Goal: Transaction & Acquisition: Purchase product/service

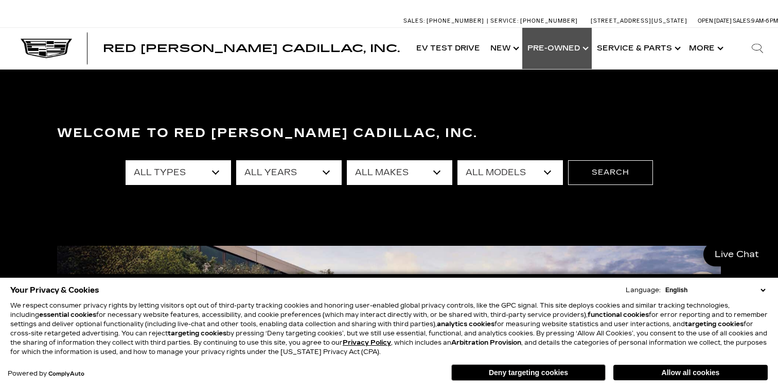
click at [562, 49] on link "Show Pre-Owned" at bounding box center [558, 48] width 70 height 41
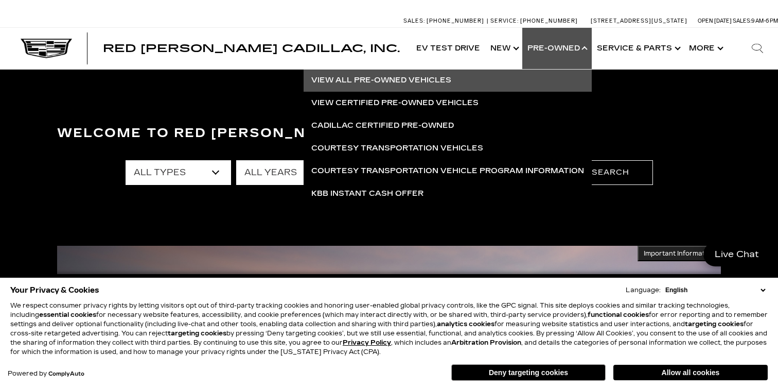
click at [426, 79] on link "View All Pre-Owned Vehicles" at bounding box center [448, 80] width 288 height 23
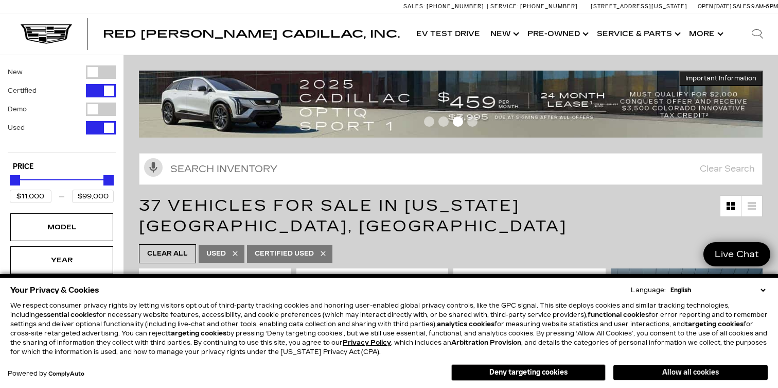
click at [699, 374] on button "Allow all cookies" at bounding box center [691, 372] width 154 height 15
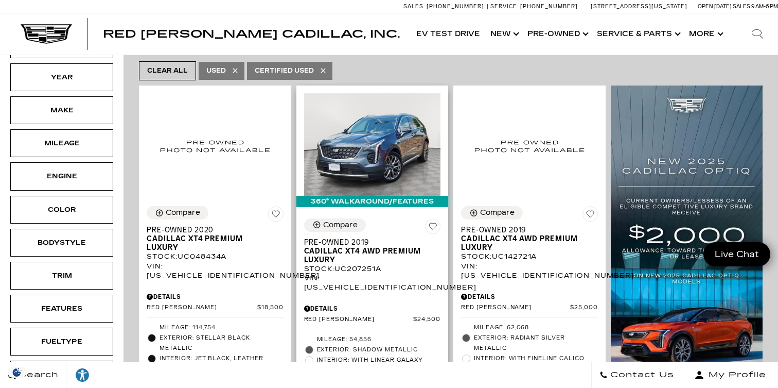
scroll to position [180, 0]
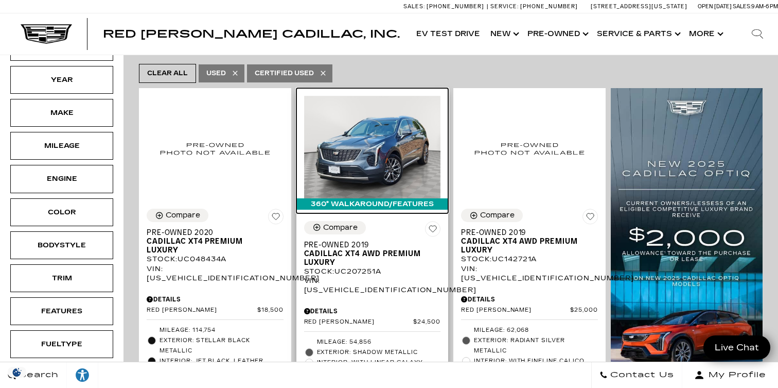
click at [354, 120] on img at bounding box center [372, 147] width 137 height 102
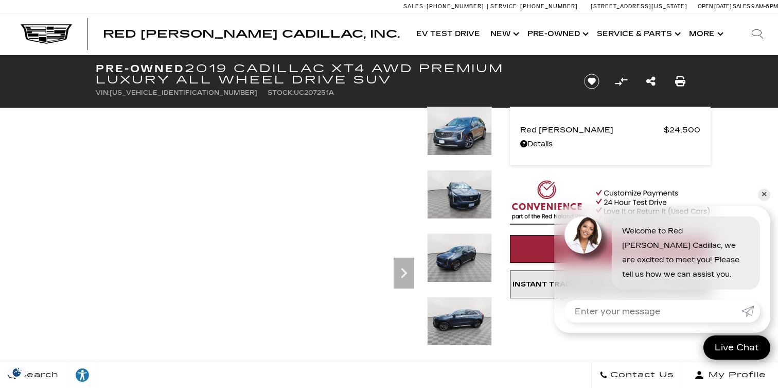
click at [456, 123] on img at bounding box center [459, 131] width 65 height 49
